Goal: Task Accomplishment & Management: Manage account settings

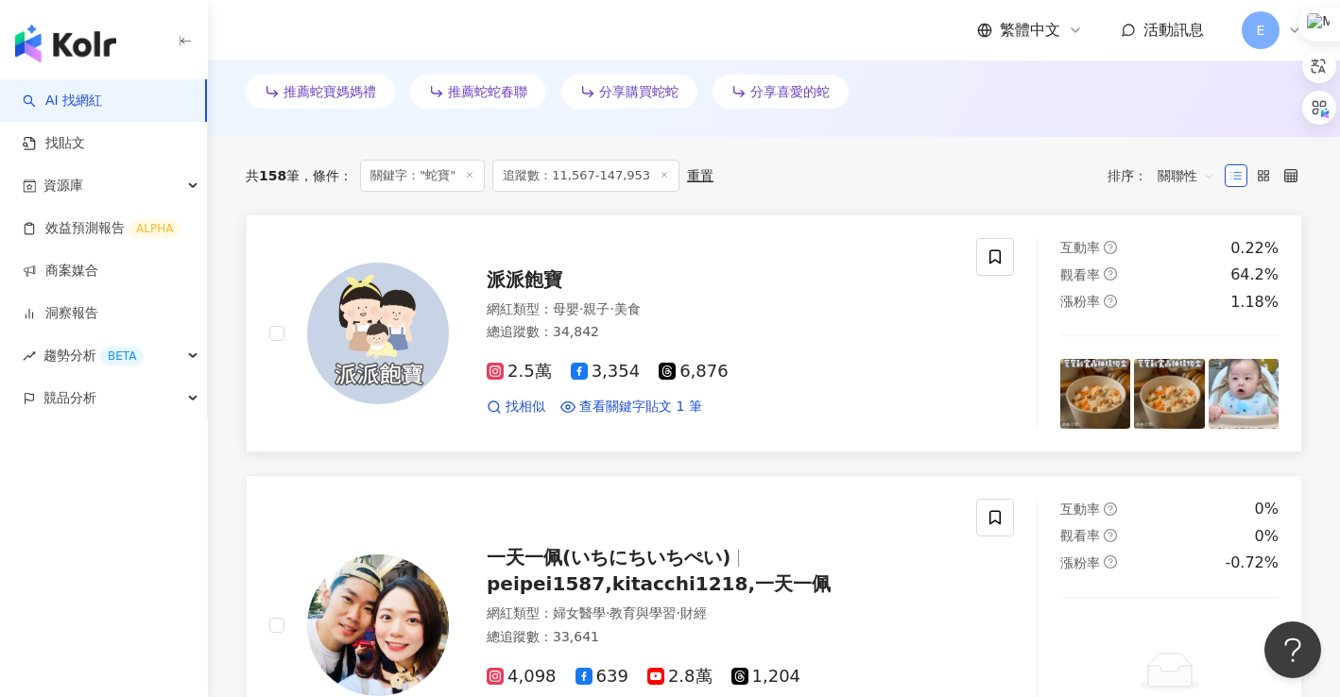
scroll to position [46, 0]
click at [383, 10] on div "繁體中文 活動訊息 E" at bounding box center [774, 30] width 1056 height 60
click at [1294, 39] on div "E" at bounding box center [1272, 30] width 60 height 38
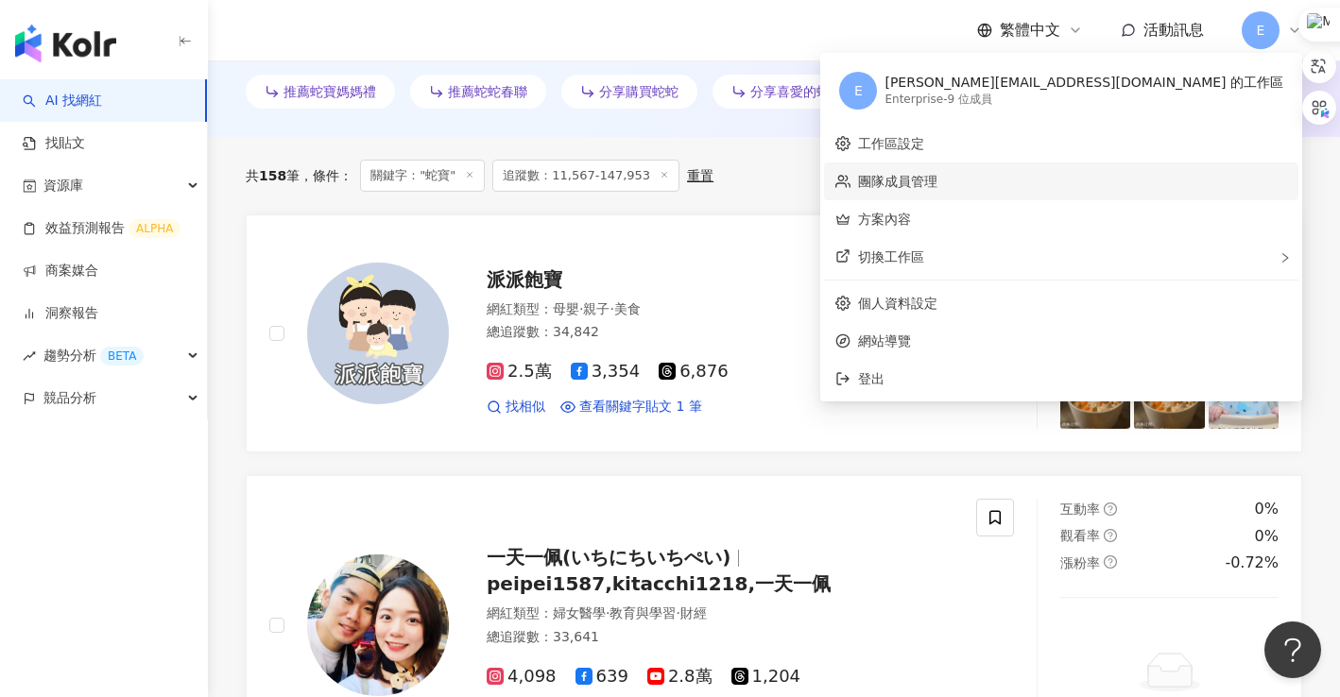
click at [937, 184] on link "團隊成員管理" at bounding box center [897, 181] width 79 height 15
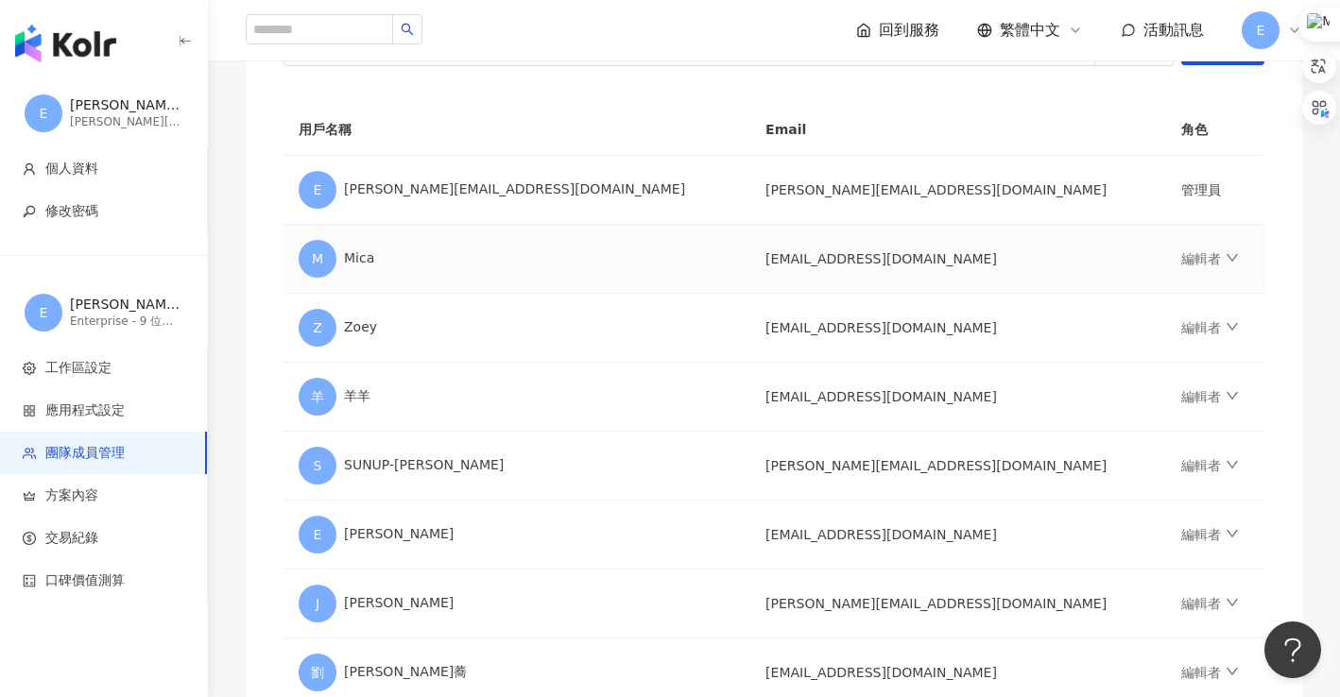
scroll to position [189, 0]
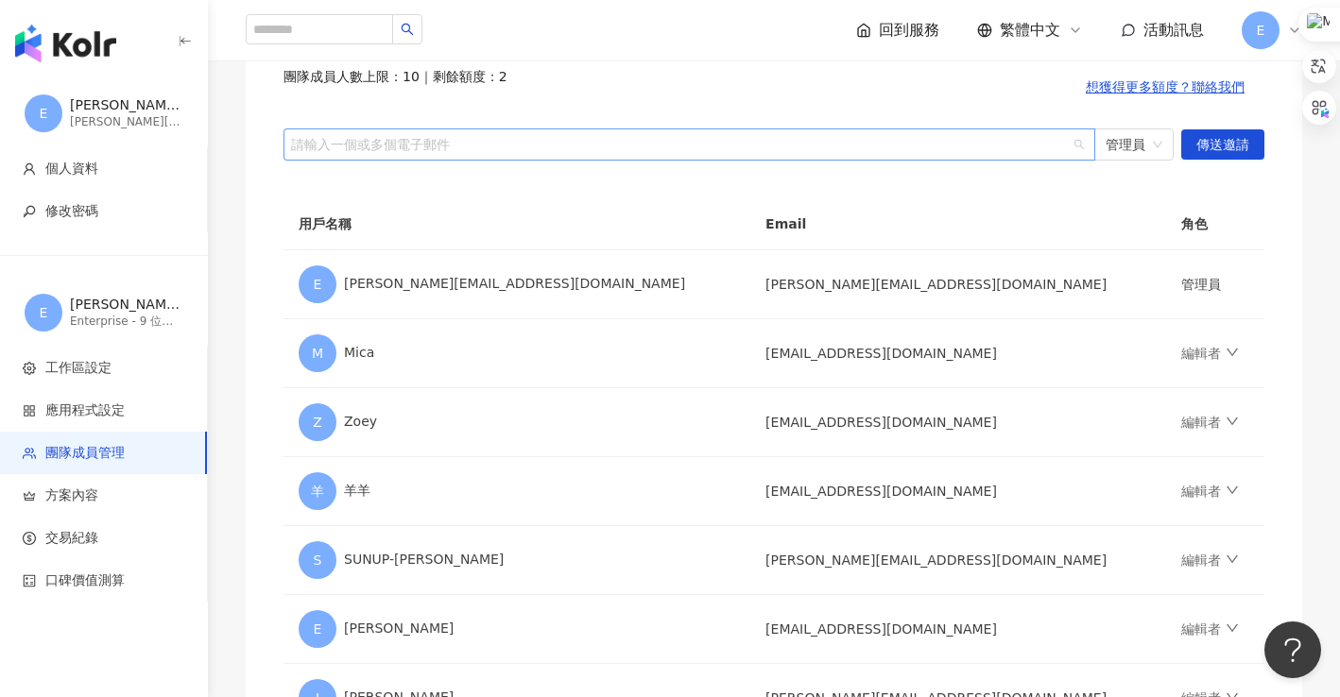
click at [702, 139] on div at bounding box center [679, 144] width 784 height 14
paste input "**********"
click at [1135, 156] on span "管理員" at bounding box center [1133, 144] width 57 height 30
type input "**********"
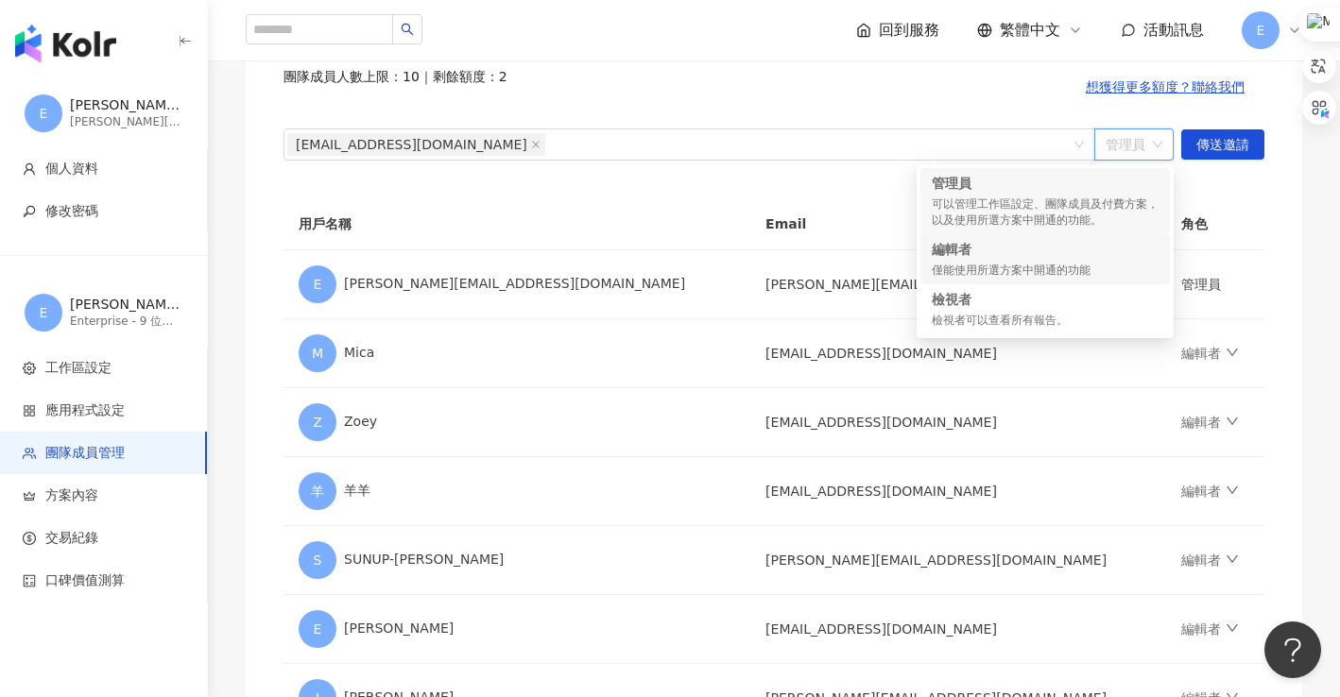
click at [989, 256] on div "編輯者" at bounding box center [1045, 249] width 227 height 19
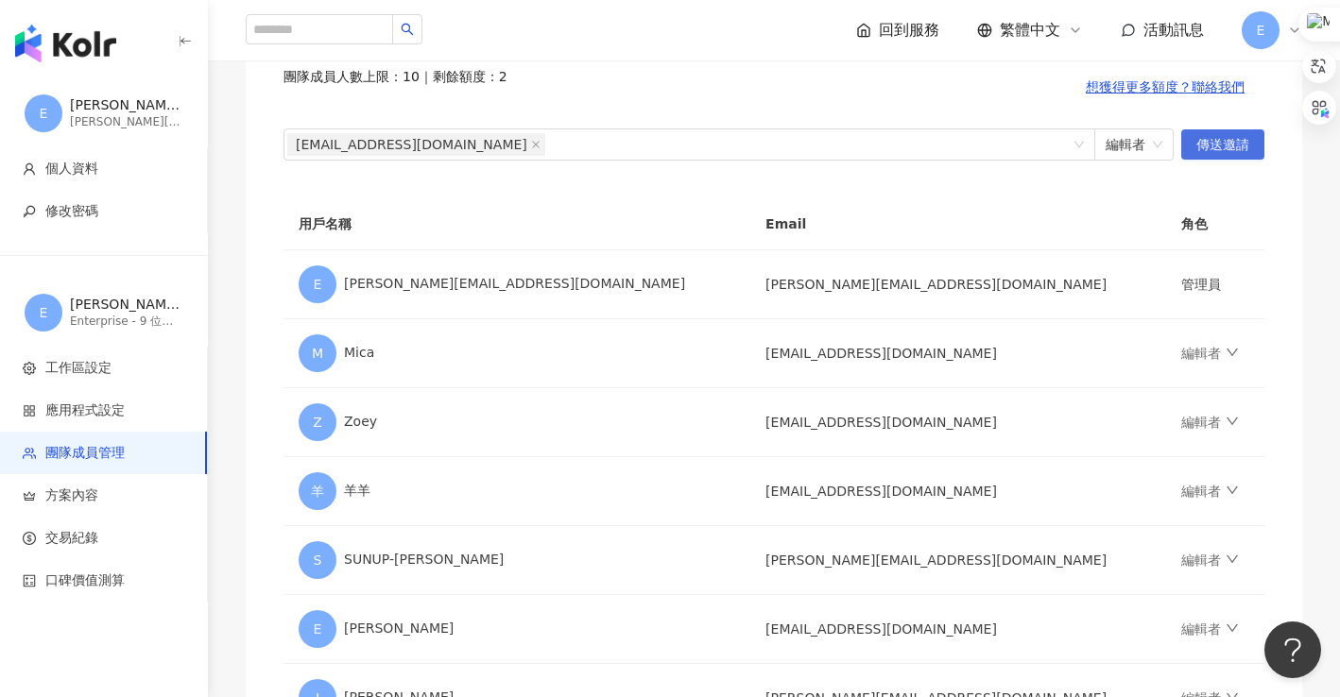
click at [1221, 149] on span "傳送邀請" at bounding box center [1222, 145] width 53 height 30
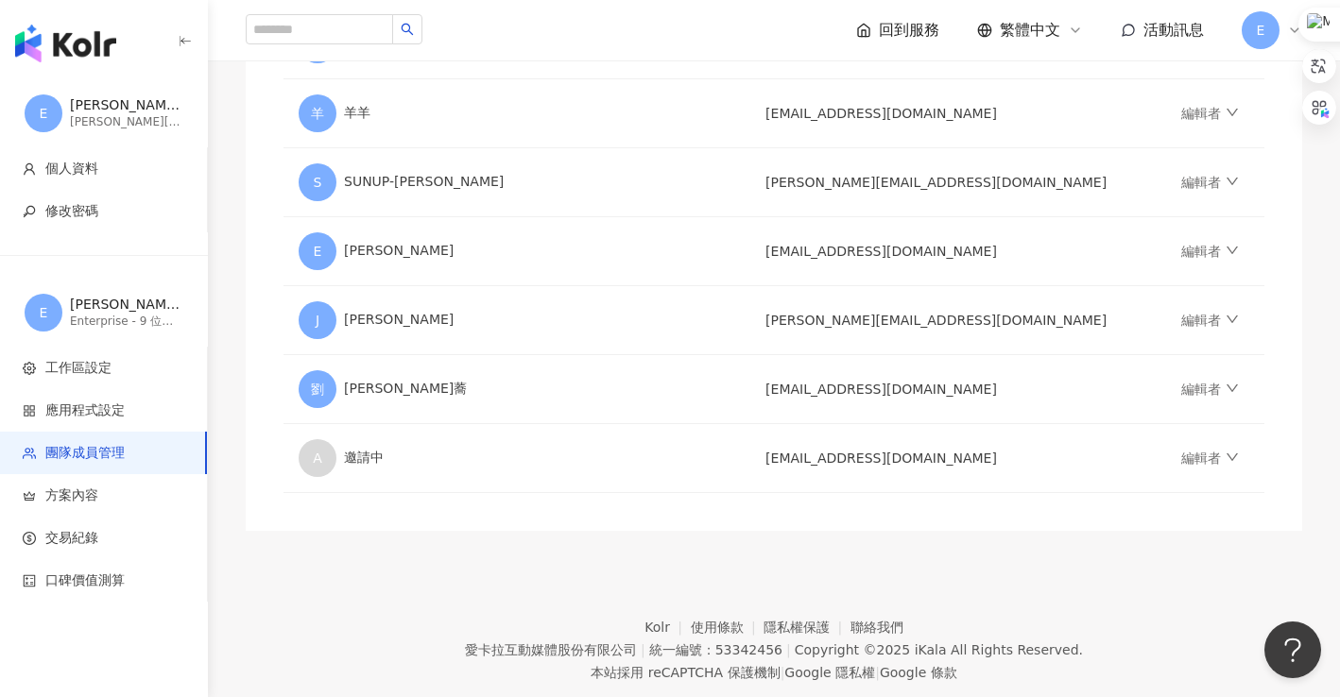
scroll to position [378, 0]
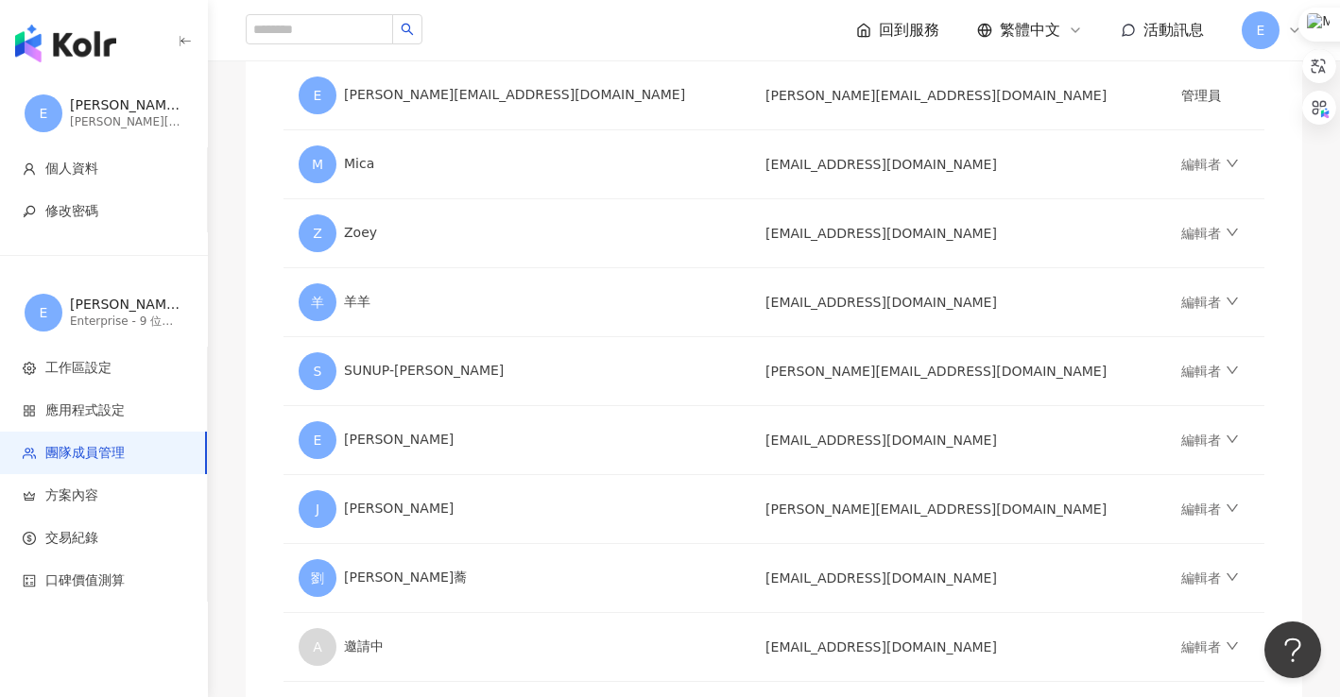
click at [66, 40] on img "button" at bounding box center [65, 44] width 101 height 38
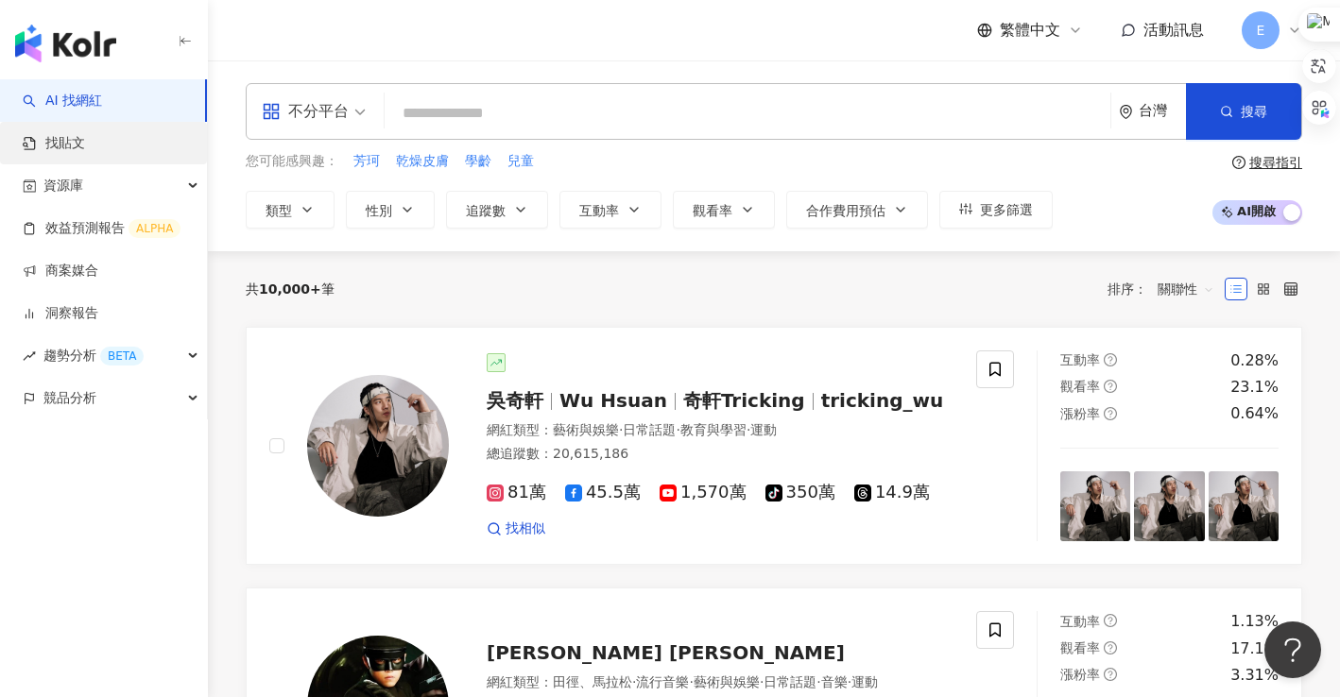
click at [82, 142] on link "找貼文" at bounding box center [54, 143] width 62 height 19
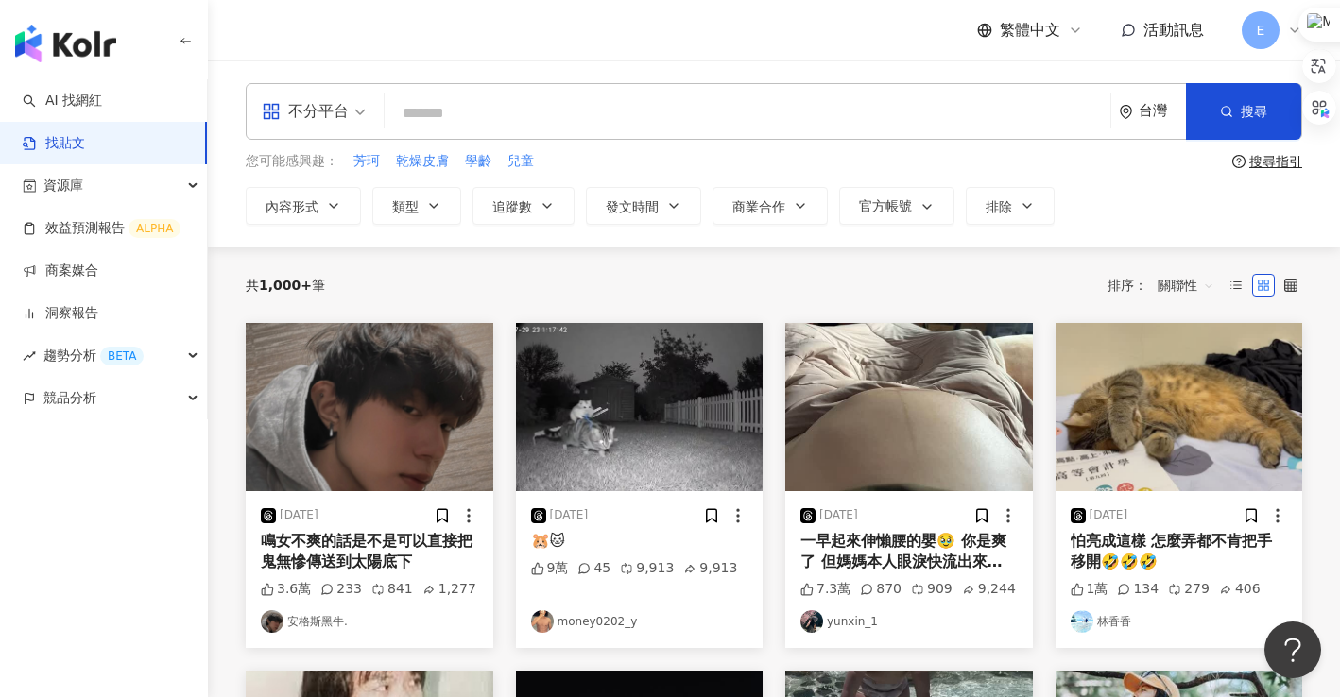
click at [545, 111] on input "search" at bounding box center [747, 113] width 711 height 41
